Goal: Task Accomplishment & Management: Use online tool/utility

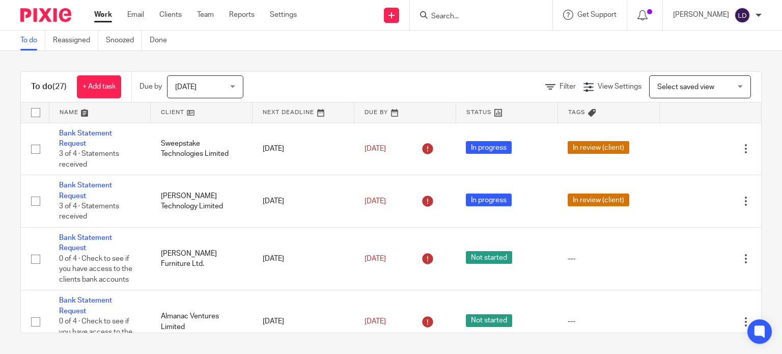
click at [185, 112] on link at bounding box center [201, 112] width 101 height 20
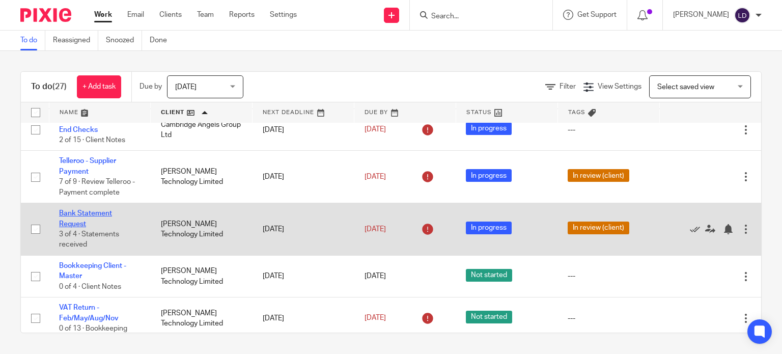
scroll to position [339, 0]
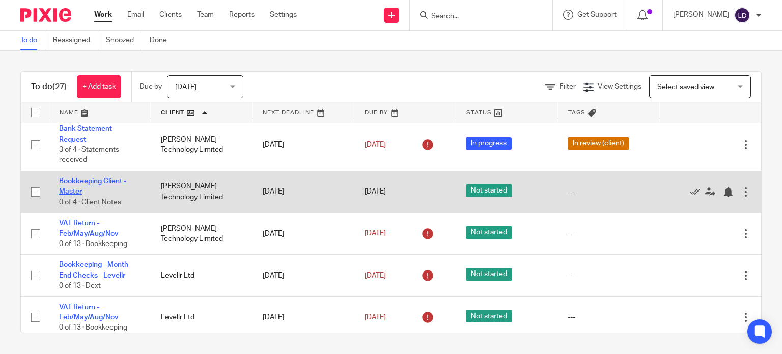
click at [81, 185] on link "Bookkeeping Client - Master" at bounding box center [92, 186] width 67 height 17
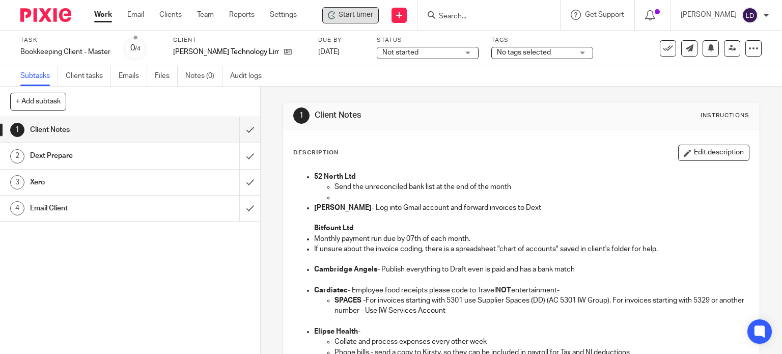
click at [340, 17] on span "Start timer" at bounding box center [356, 15] width 35 height 11
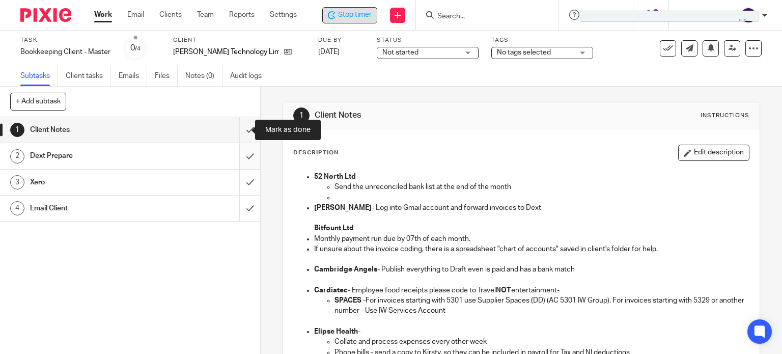
drag, startPoint x: 245, startPoint y: 131, endPoint x: 244, endPoint y: 153, distance: 21.9
click at [244, 133] on input "submit" at bounding box center [130, 129] width 260 height 25
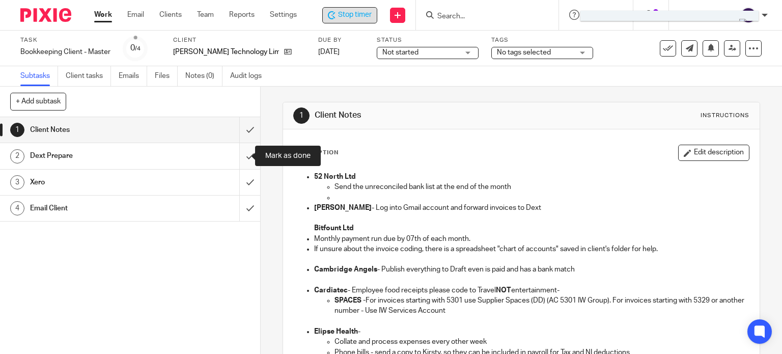
click at [244, 156] on input "submit" at bounding box center [130, 155] width 260 height 25
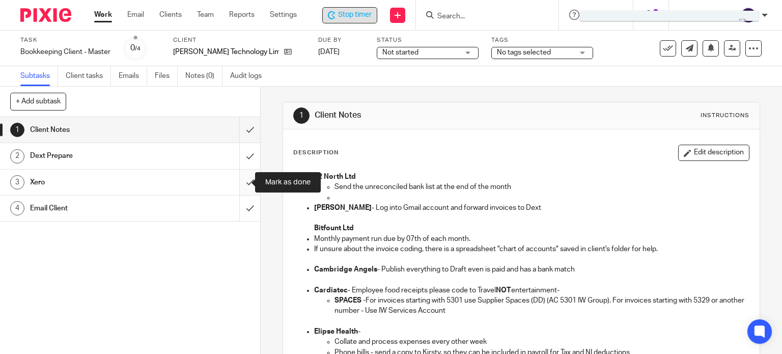
click at [242, 177] on input "submit" at bounding box center [130, 182] width 260 height 25
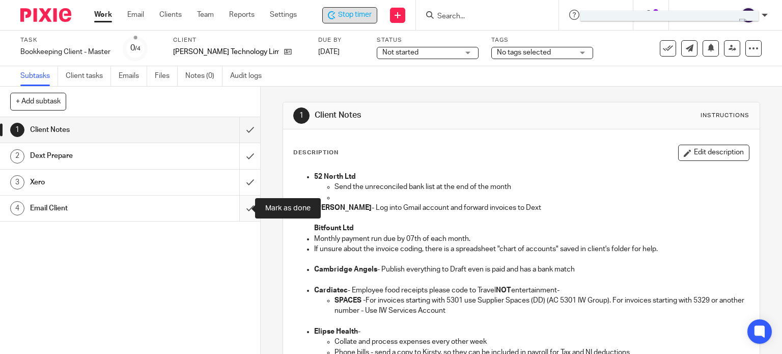
click at [241, 213] on input "submit" at bounding box center [130, 208] width 260 height 25
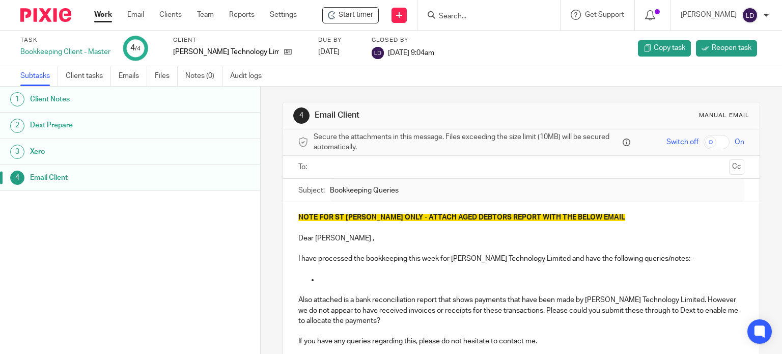
click at [103, 12] on link "Work" at bounding box center [103, 15] width 18 height 10
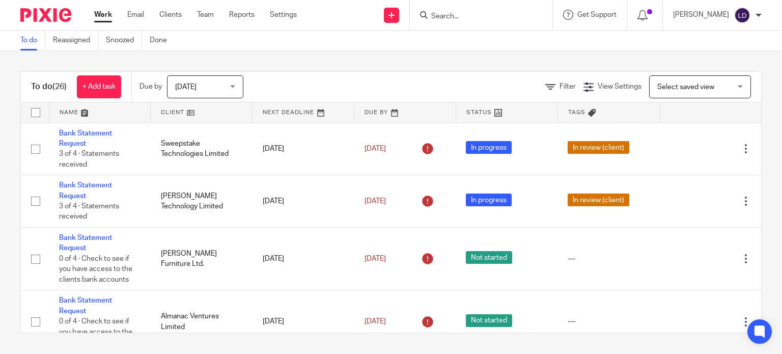
click at [179, 108] on link at bounding box center [201, 112] width 101 height 20
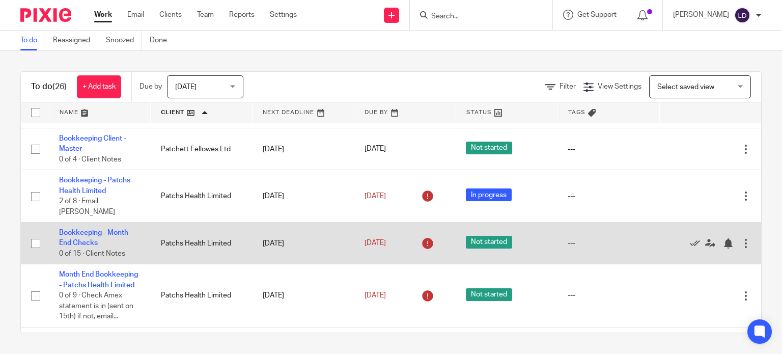
scroll to position [679, 0]
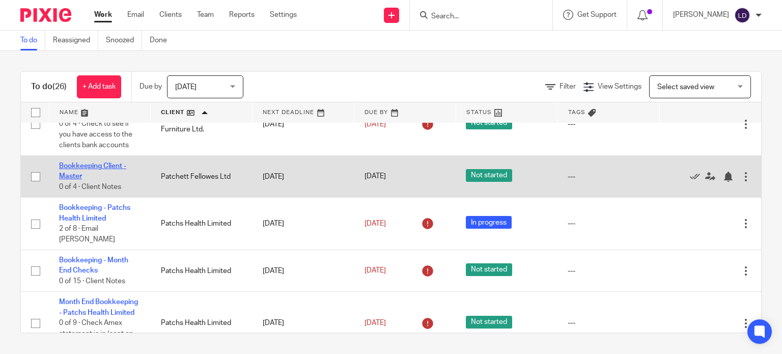
click at [96, 165] on link "Bookkeeping Client - Master" at bounding box center [92, 170] width 67 height 17
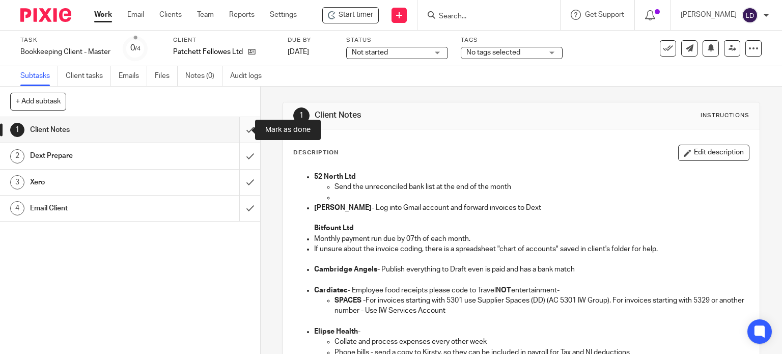
click at [236, 133] on input "submit" at bounding box center [130, 129] width 260 height 25
click at [248, 159] on input "submit" at bounding box center [130, 155] width 260 height 25
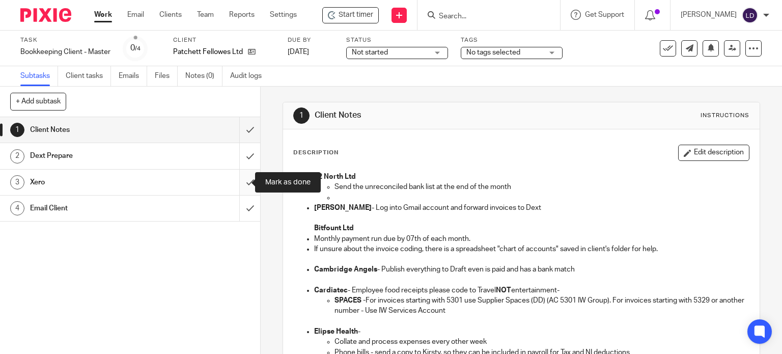
click at [241, 178] on input "submit" at bounding box center [130, 182] width 260 height 25
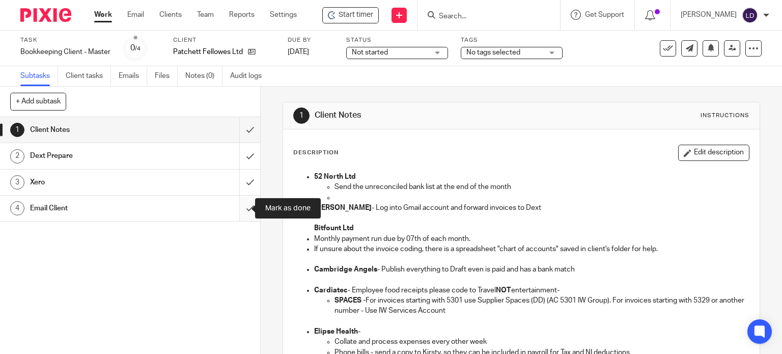
click at [234, 206] on input "submit" at bounding box center [130, 208] width 260 height 25
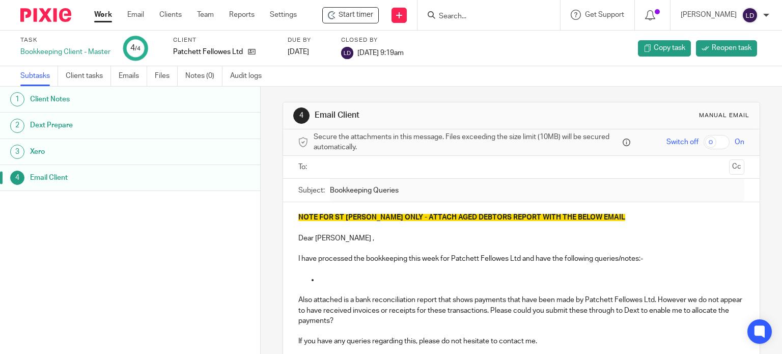
click at [109, 12] on link "Work" at bounding box center [103, 15] width 18 height 10
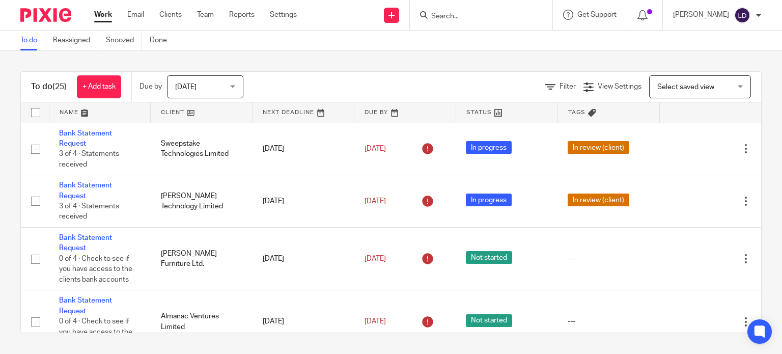
click at [199, 108] on link at bounding box center [201, 112] width 101 height 20
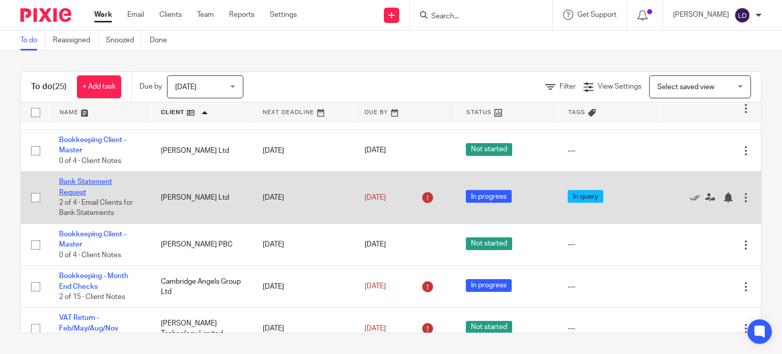
scroll to position [85, 0]
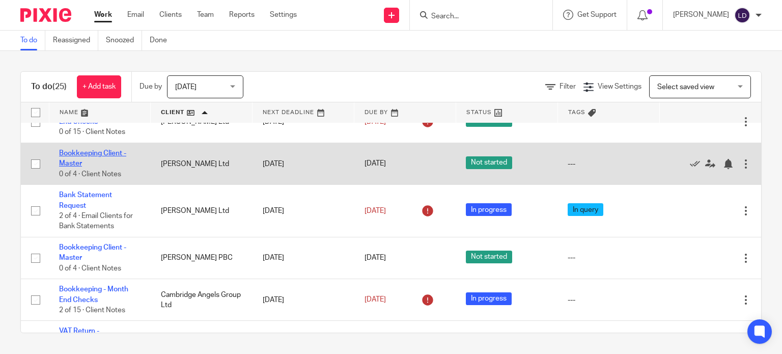
click at [90, 156] on link "Bookkeeping Client - Master" at bounding box center [92, 158] width 67 height 17
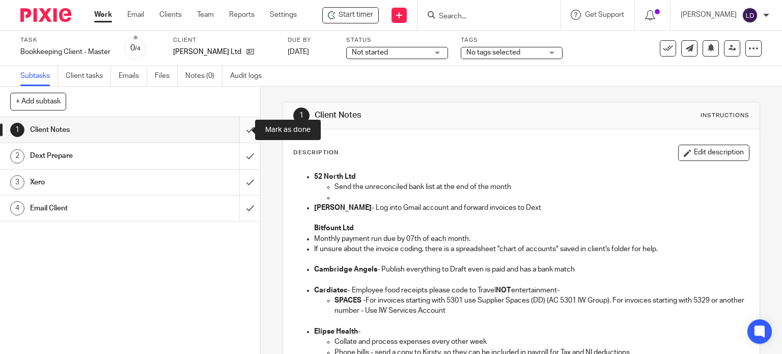
click at [232, 131] on input "submit" at bounding box center [130, 129] width 260 height 25
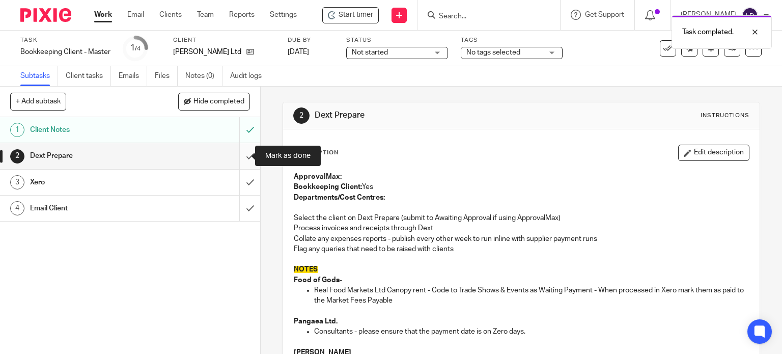
drag, startPoint x: 240, startPoint y: 154, endPoint x: 239, endPoint y: 183, distance: 28.5
click at [240, 155] on input "submit" at bounding box center [130, 155] width 260 height 25
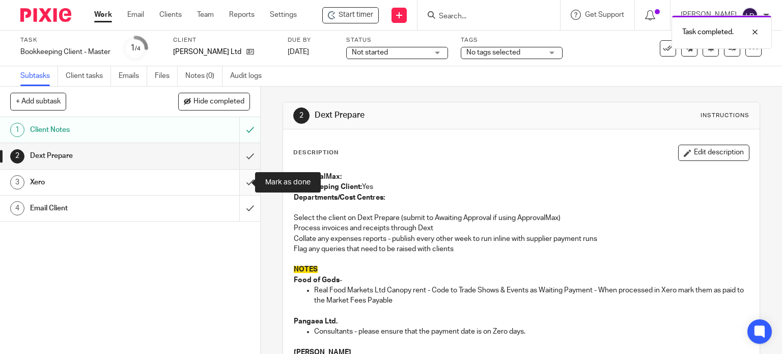
click at [239, 183] on input "submit" at bounding box center [130, 182] width 260 height 25
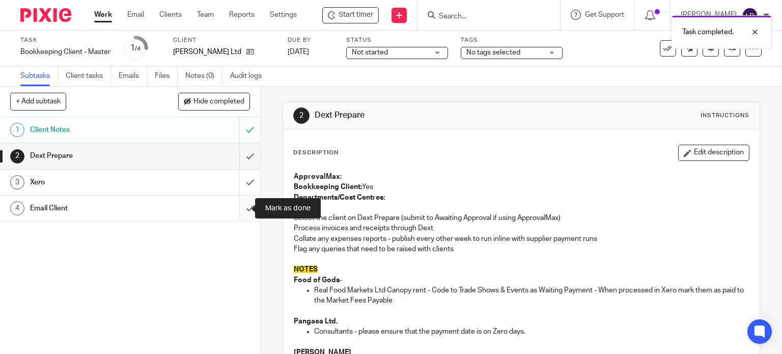
click at [246, 203] on input "submit" at bounding box center [130, 208] width 260 height 25
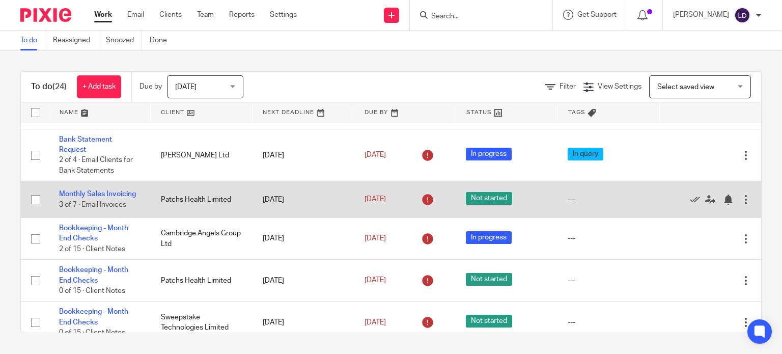
scroll to position [255, 0]
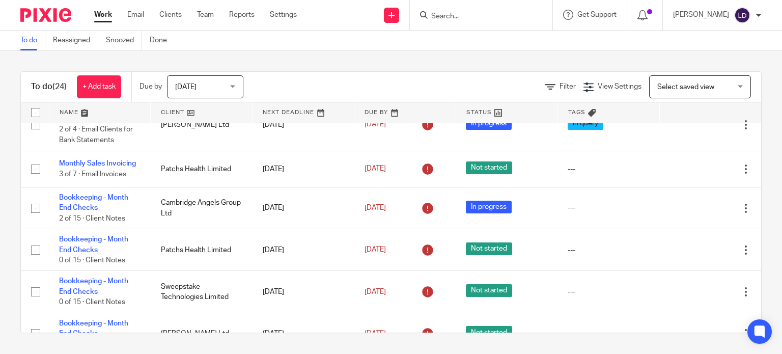
click at [155, 108] on link at bounding box center [201, 112] width 101 height 20
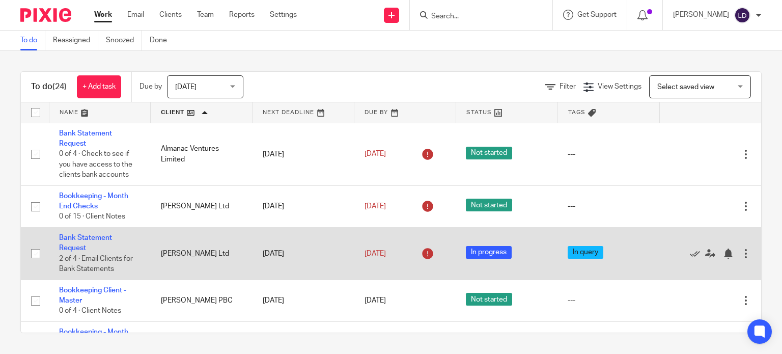
scroll to position [85, 0]
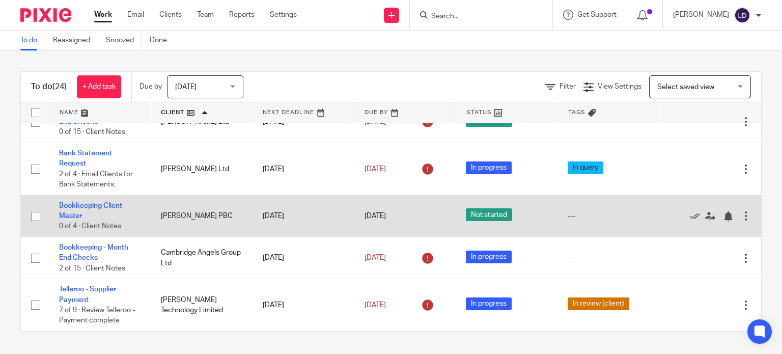
click at [103, 202] on td "Bookkeeping Client - Master 0 of 4 · Client Notes" at bounding box center [100, 216] width 102 height 42
click at [102, 205] on link "Bookkeeping Client - Master" at bounding box center [92, 210] width 67 height 17
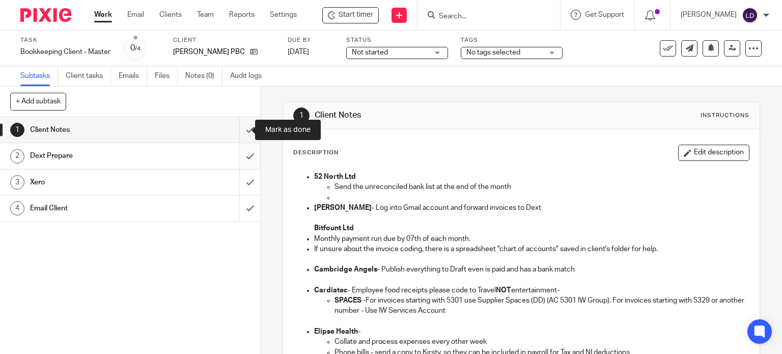
drag, startPoint x: 242, startPoint y: 134, endPoint x: 234, endPoint y: 152, distance: 19.9
click at [241, 133] on input "submit" at bounding box center [130, 129] width 260 height 25
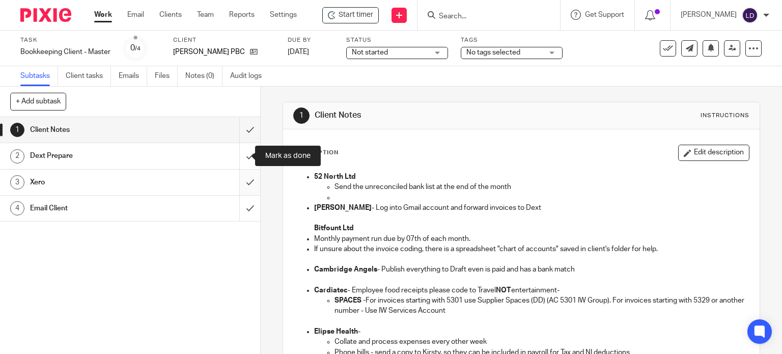
drag, startPoint x: 234, startPoint y: 152, endPoint x: 241, endPoint y: 177, distance: 25.3
click at [234, 156] on input "submit" at bounding box center [130, 155] width 260 height 25
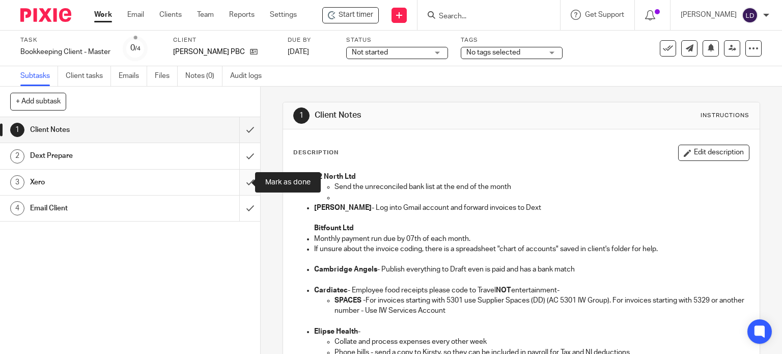
click at [241, 181] on input "submit" at bounding box center [130, 182] width 260 height 25
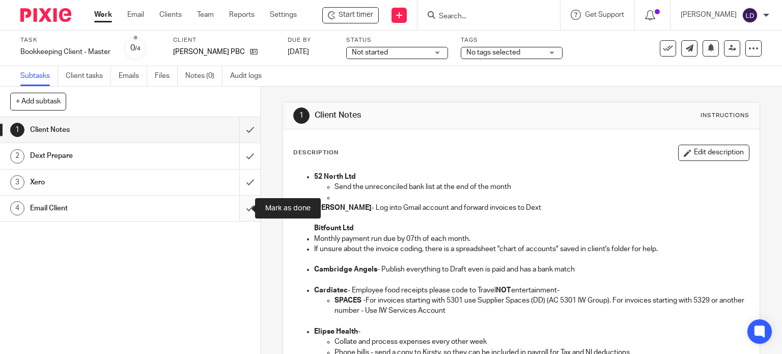
click at [241, 209] on input "submit" at bounding box center [130, 208] width 260 height 25
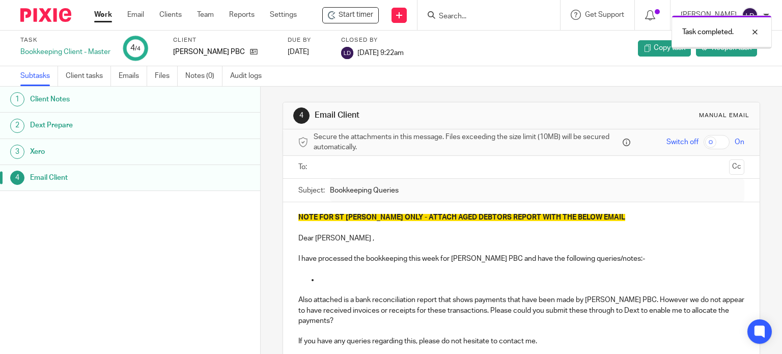
click at [108, 16] on link "Work" at bounding box center [103, 15] width 18 height 10
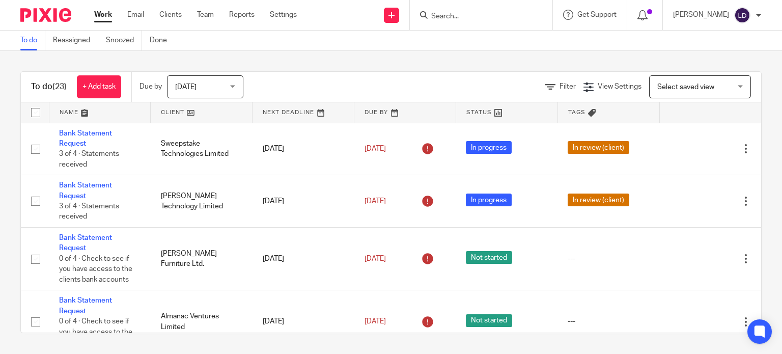
click at [161, 115] on link at bounding box center [201, 112] width 101 height 20
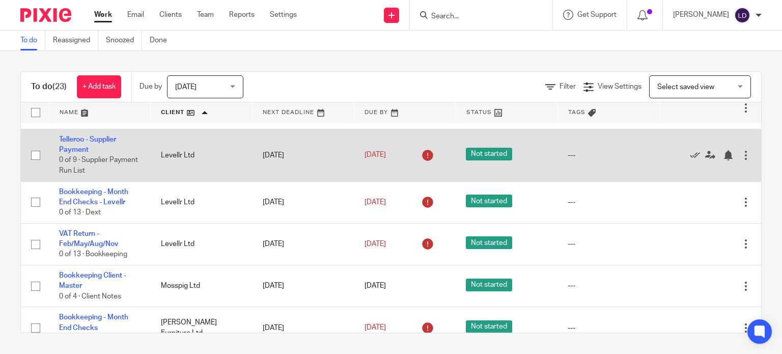
scroll to position [424, 0]
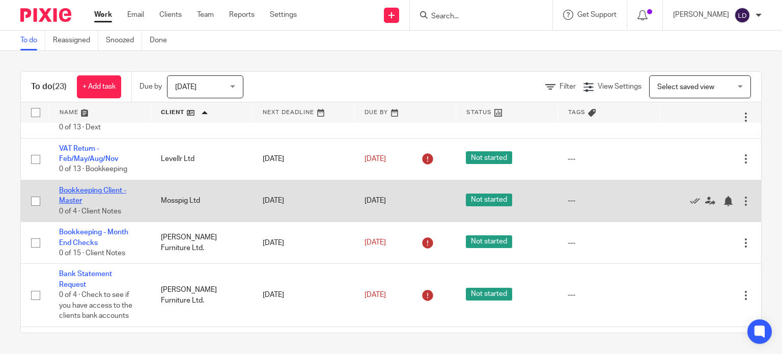
click at [108, 189] on link "Bookkeeping Client - Master" at bounding box center [92, 195] width 67 height 17
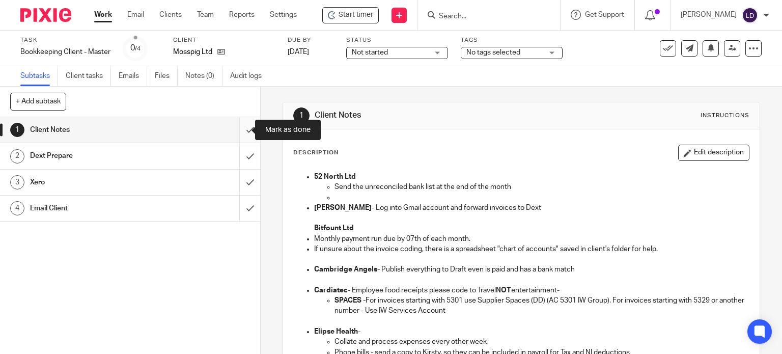
click at [242, 129] on input "submit" at bounding box center [130, 129] width 260 height 25
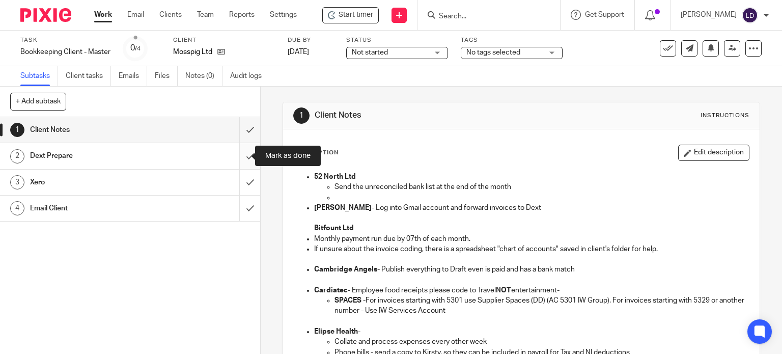
click at [244, 161] on input "submit" at bounding box center [130, 155] width 260 height 25
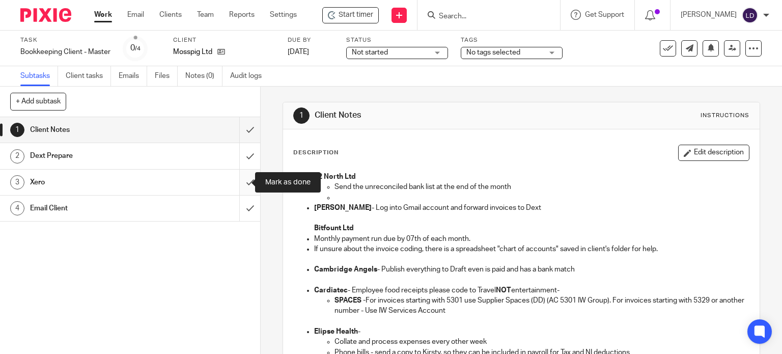
drag, startPoint x: 244, startPoint y: 178, endPoint x: 242, endPoint y: 207, distance: 29.1
click at [244, 179] on input "submit" at bounding box center [130, 182] width 260 height 25
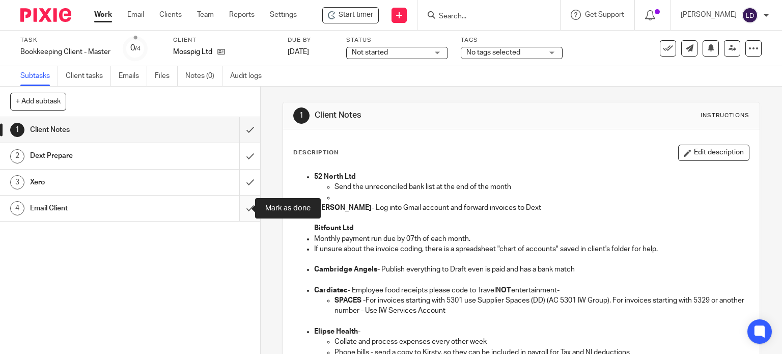
click at [242, 208] on input "submit" at bounding box center [130, 208] width 260 height 25
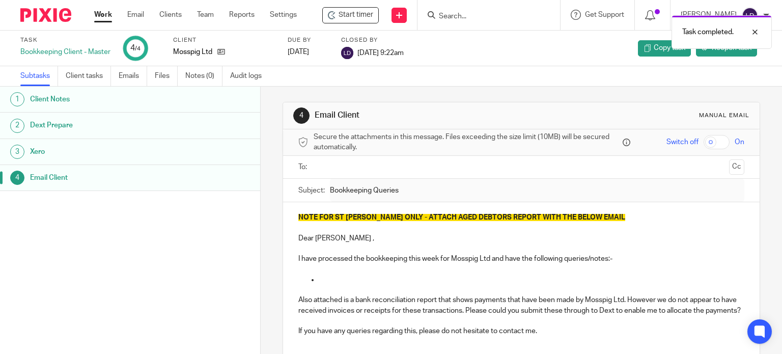
click at [96, 18] on link "Work" at bounding box center [103, 15] width 18 height 10
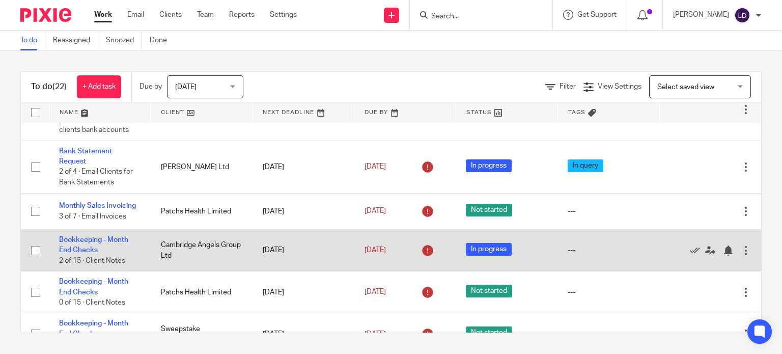
scroll to position [255, 0]
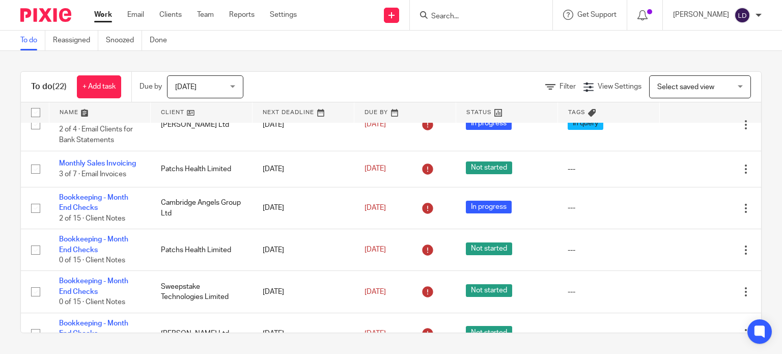
click at [204, 115] on link at bounding box center [201, 112] width 101 height 20
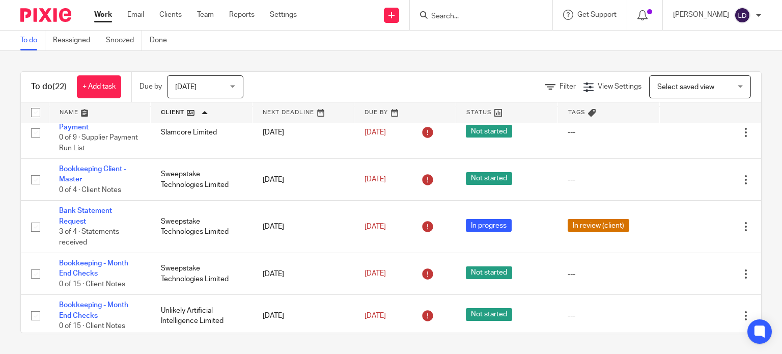
scroll to position [857, 0]
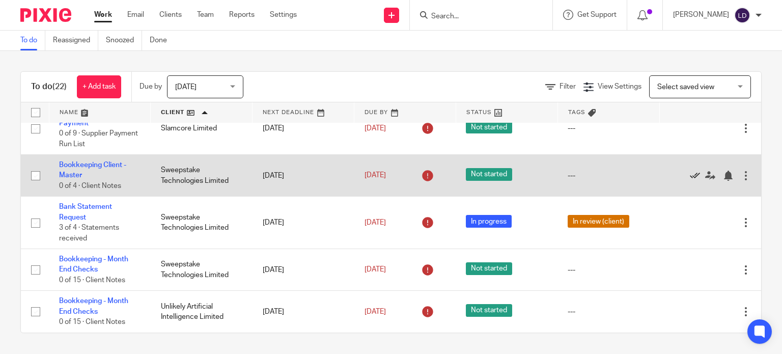
click at [690, 175] on icon at bounding box center [695, 176] width 10 height 10
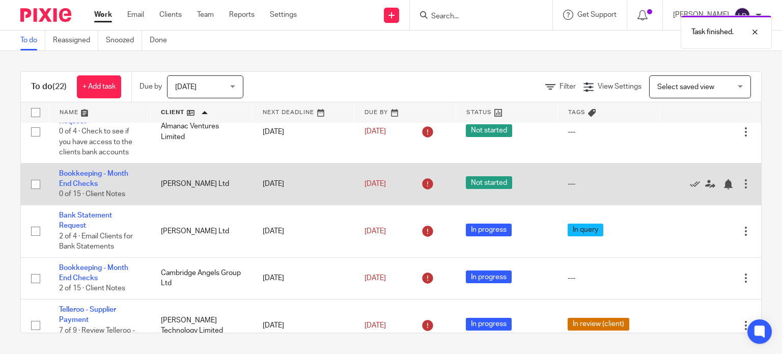
scroll to position [0, 0]
